Goal: Task Accomplishment & Management: Complete application form

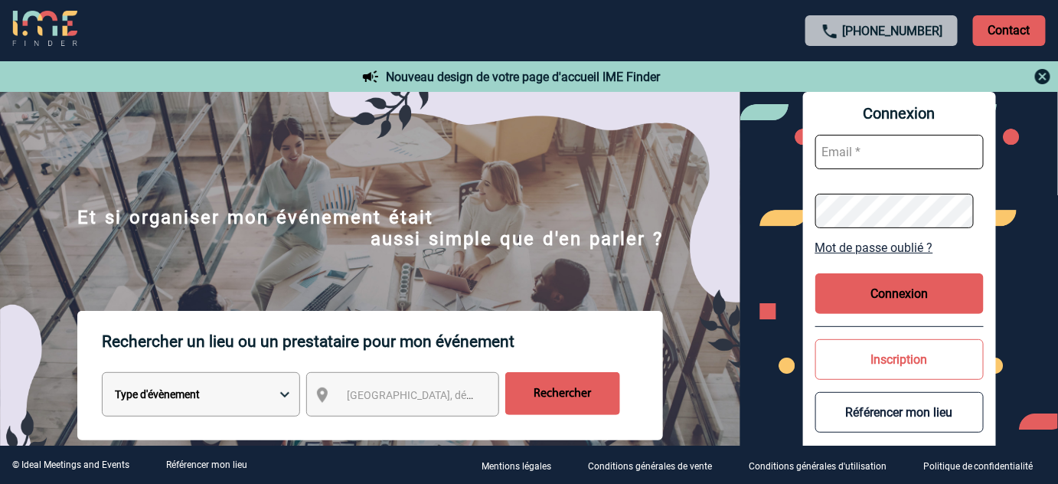
type input "[EMAIL_ADDRESS][DOMAIN_NAME]"
click at [885, 295] on button "Connexion" at bounding box center [900, 293] width 168 height 41
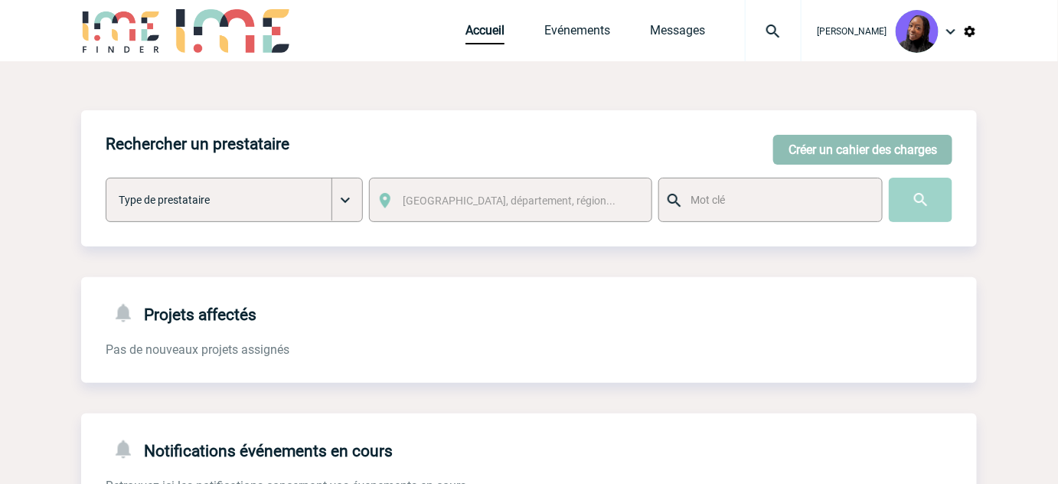
click at [820, 156] on button "Créer un cahier des charges" at bounding box center [862, 150] width 179 height 30
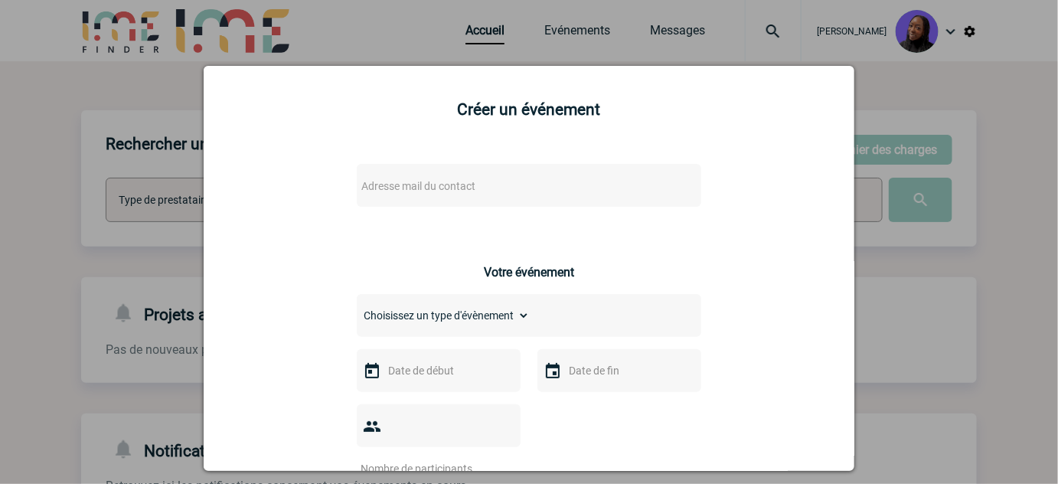
click at [461, 173] on div "Adresse mail du contact" at bounding box center [529, 185] width 345 height 43
click at [458, 183] on span "Adresse mail du contact" at bounding box center [418, 186] width 114 height 12
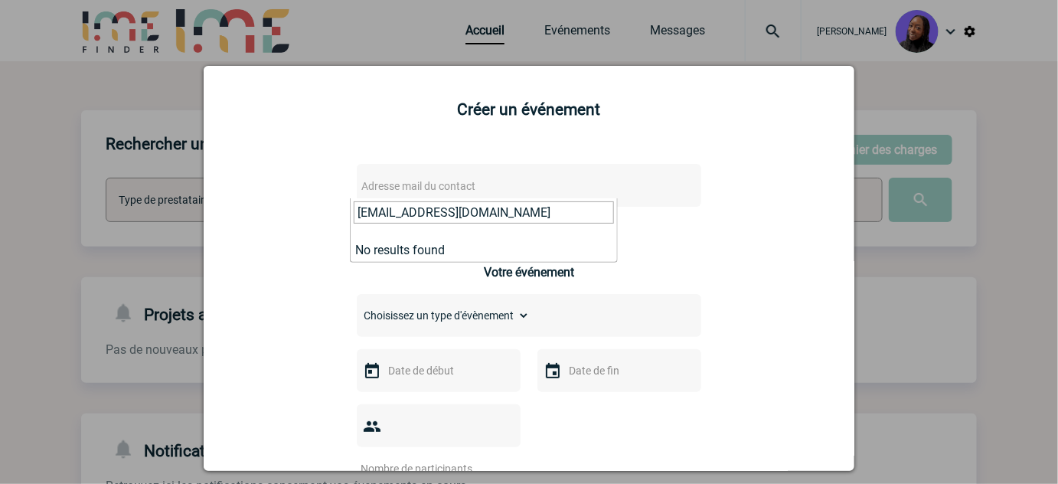
type input "Ashley.SOLER@3ds.com"
